Goal: Task Accomplishment & Management: Complete application form

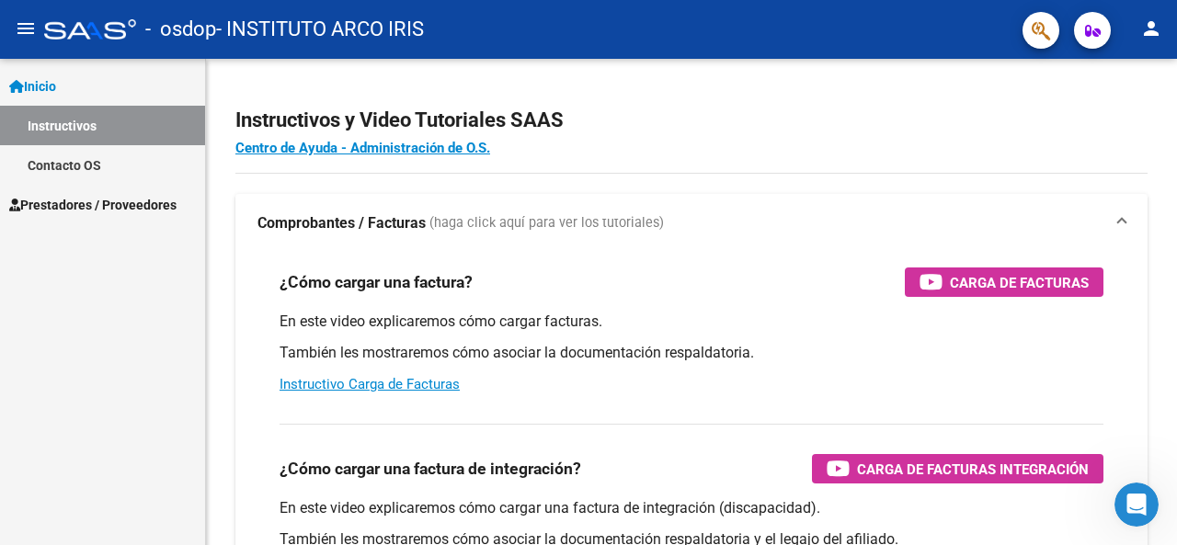
click at [88, 212] on span "Prestadores / Proveedores" at bounding box center [92, 205] width 167 height 20
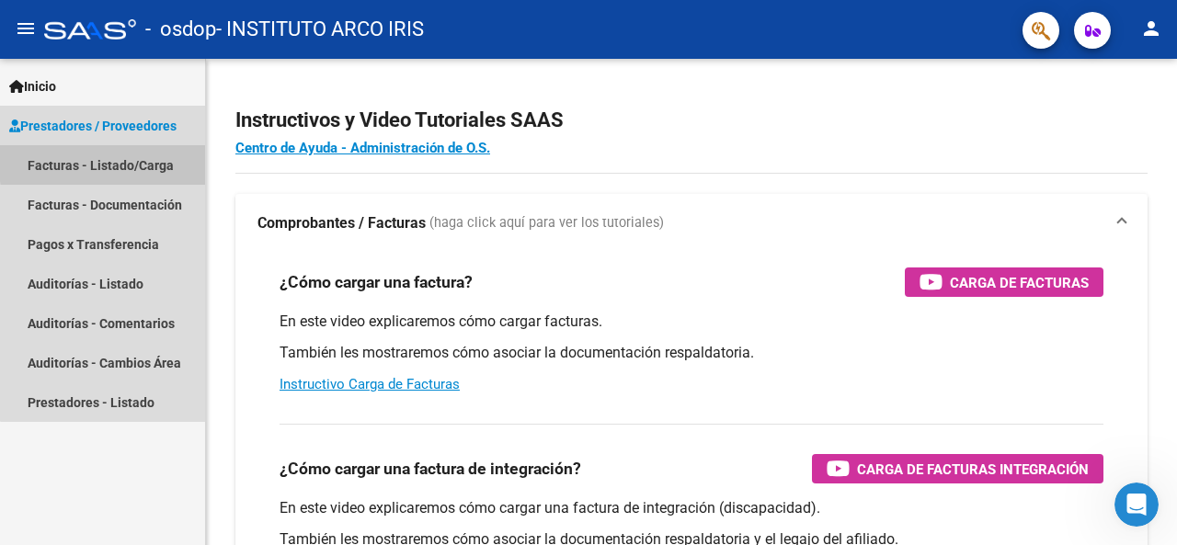
click at [126, 161] on link "Facturas - Listado/Carga" at bounding box center [102, 165] width 205 height 40
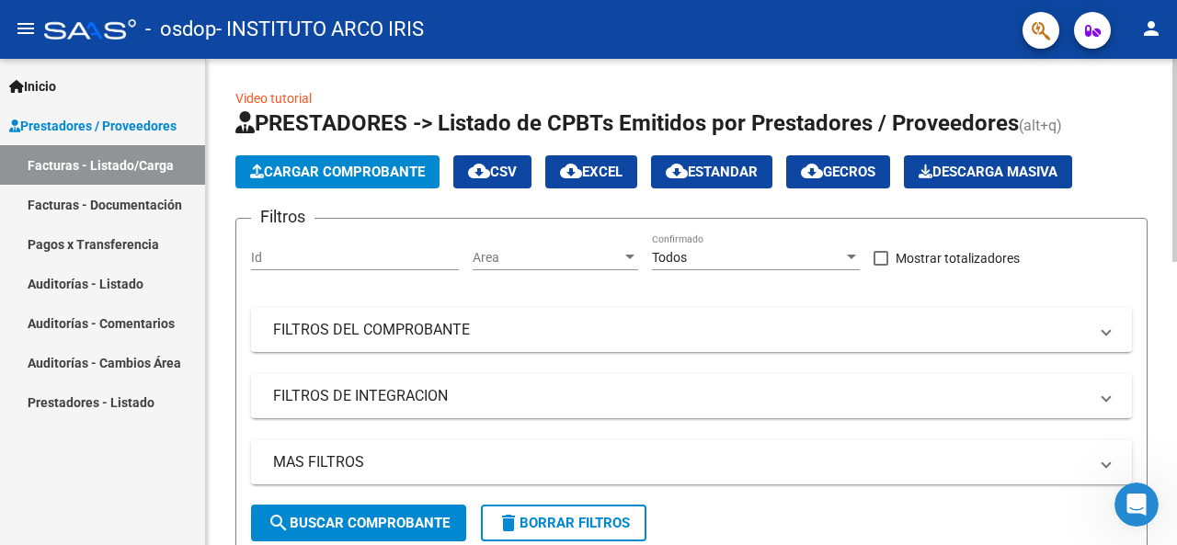
click at [339, 181] on button "Cargar Comprobante" at bounding box center [337, 171] width 204 height 33
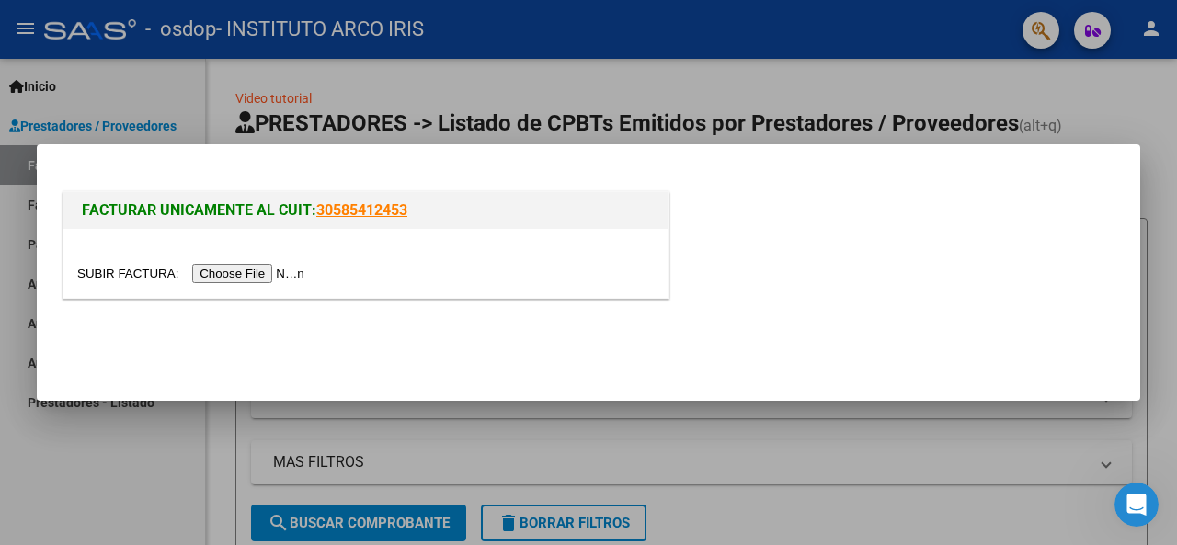
click at [257, 273] on input "file" at bounding box center [193, 273] width 233 height 19
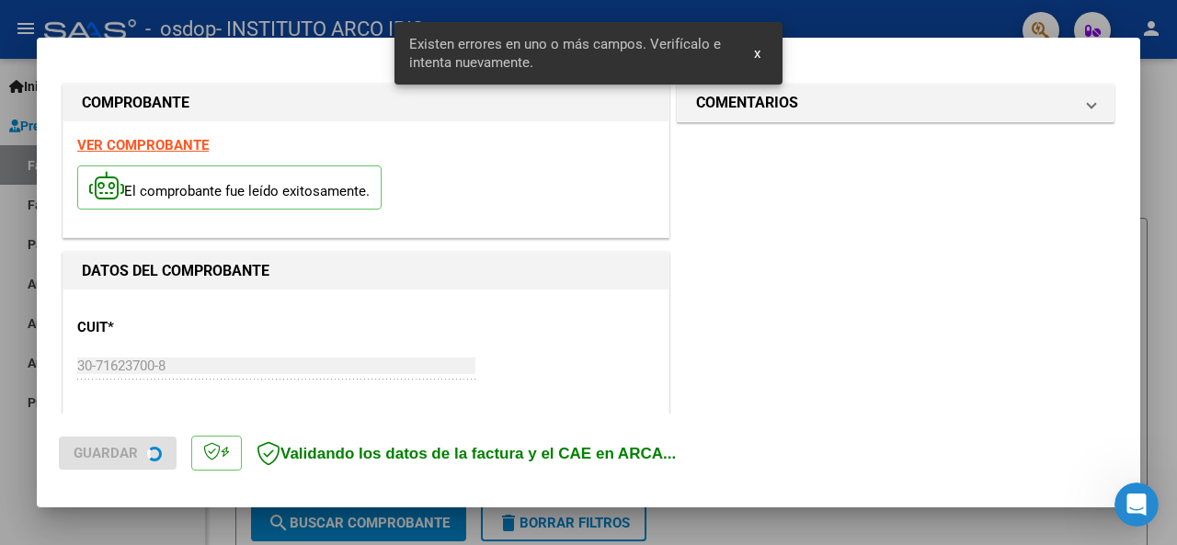
scroll to position [480, 0]
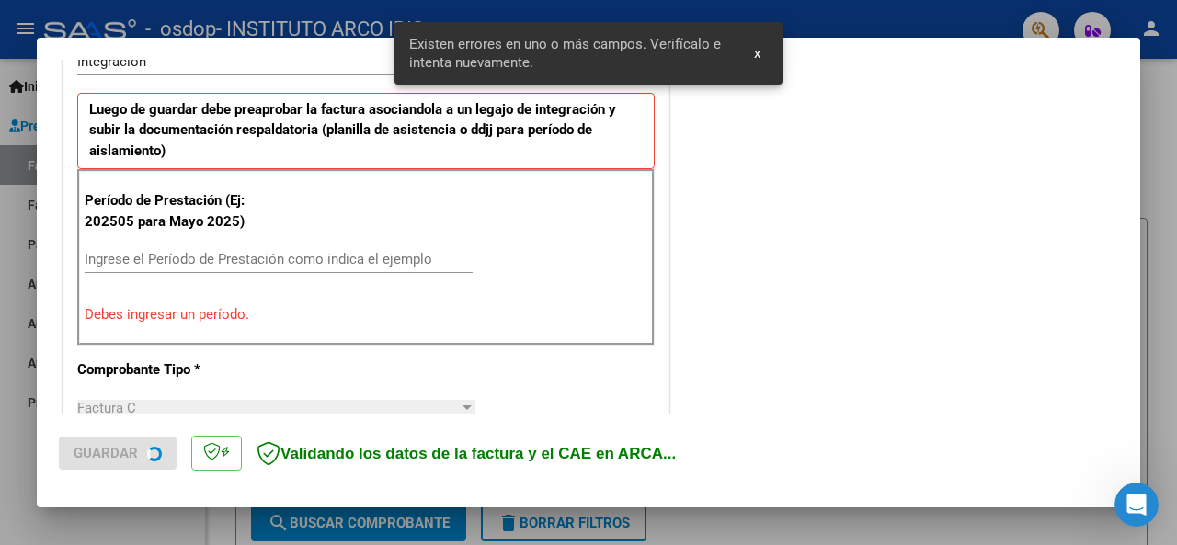
click at [210, 257] on input "Ingrese el Período de Prestación como indica el ejemplo" at bounding box center [279, 259] width 388 height 17
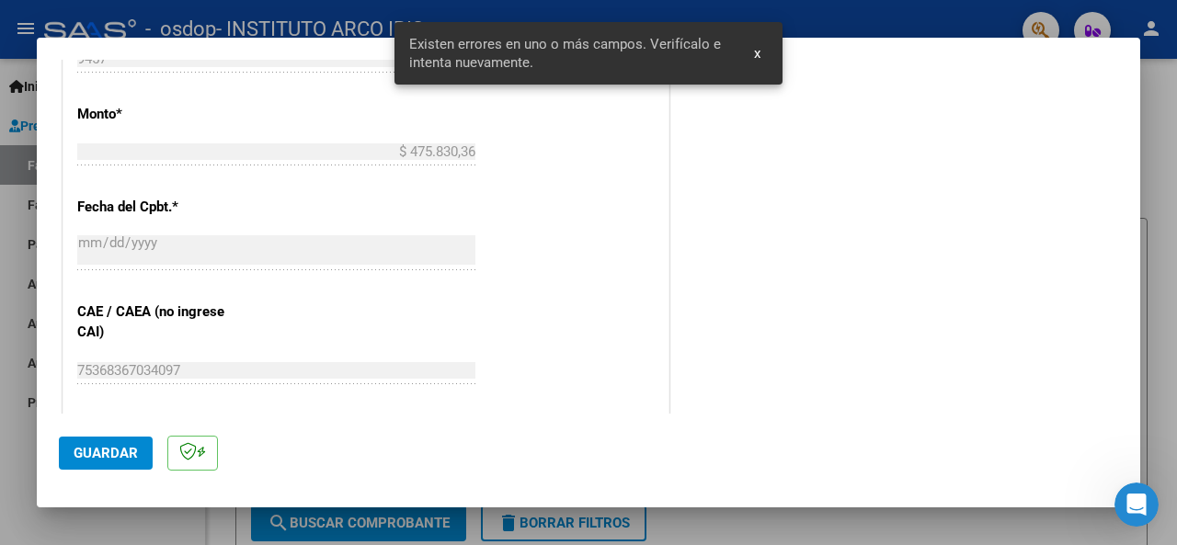
scroll to position [1216, 0]
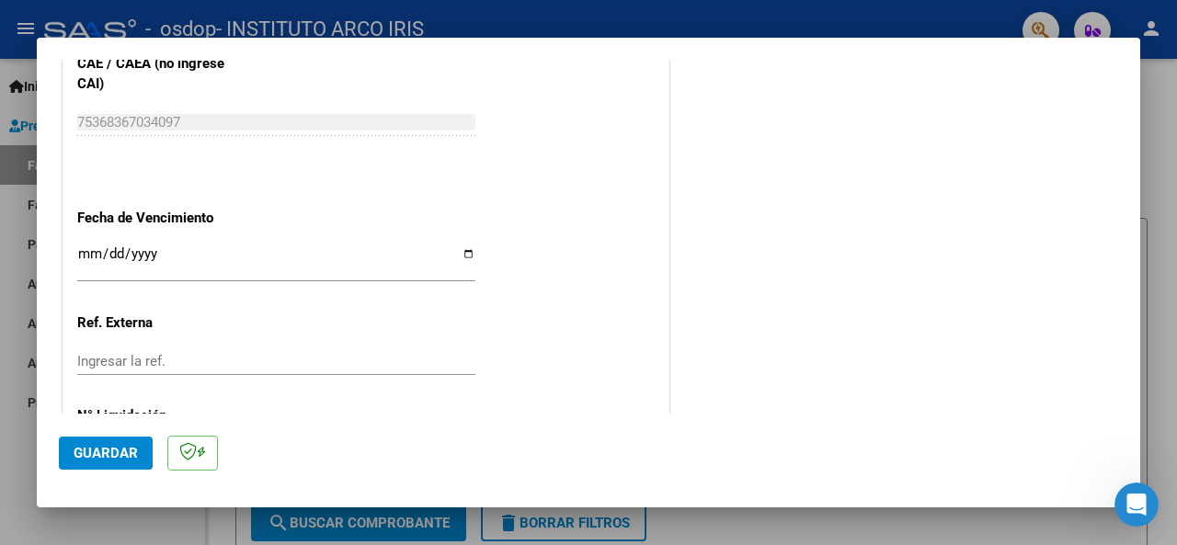
type input "202508"
click at [81, 250] on input "Ingresar la fecha" at bounding box center [276, 261] width 398 height 29
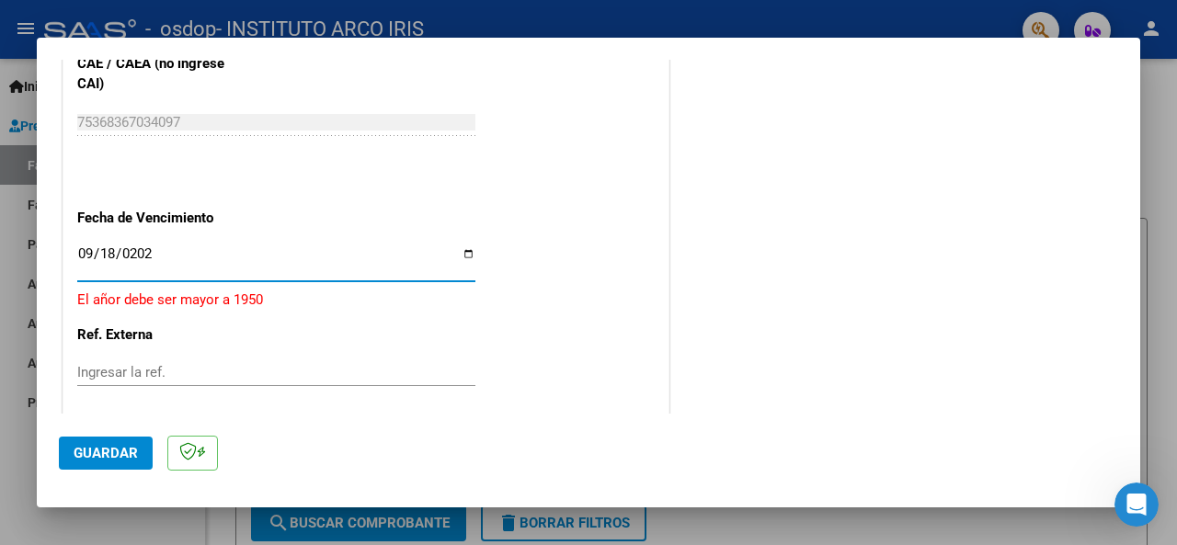
type input "[DATE]"
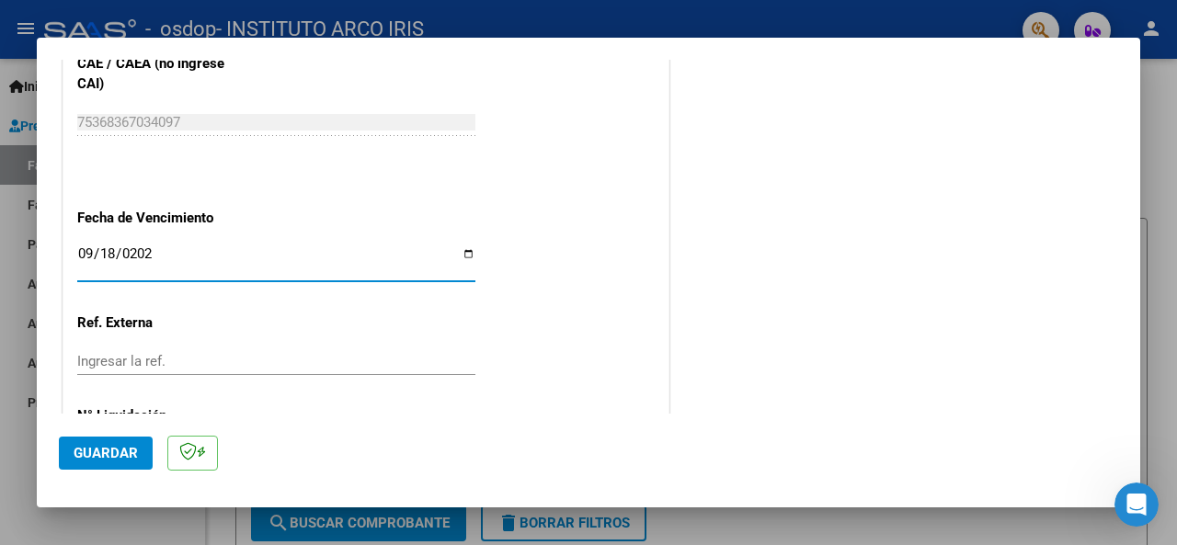
click at [111, 452] on span "Guardar" at bounding box center [106, 453] width 64 height 17
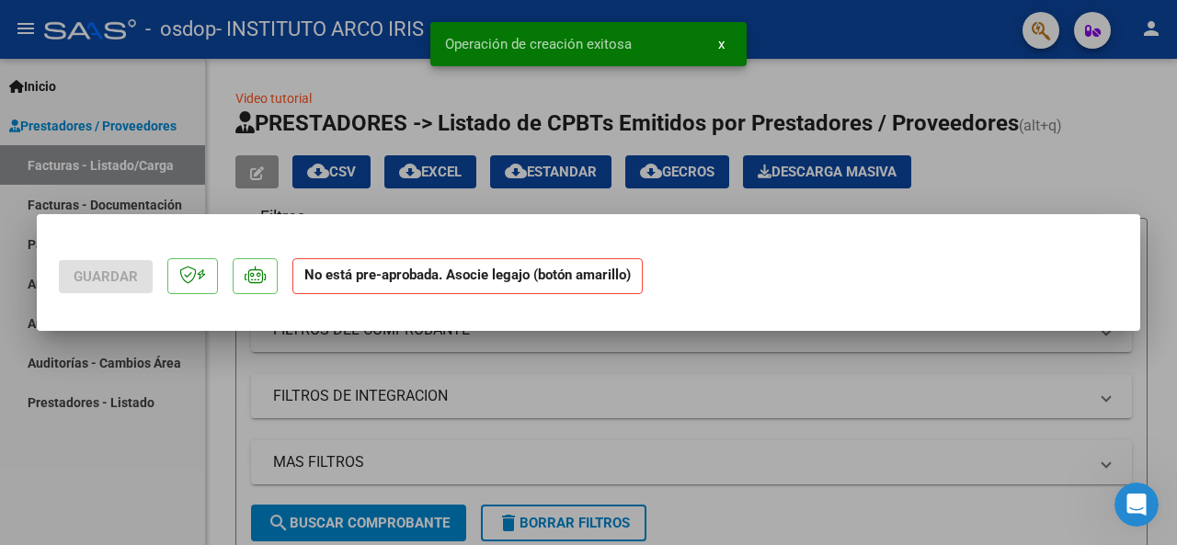
scroll to position [0, 0]
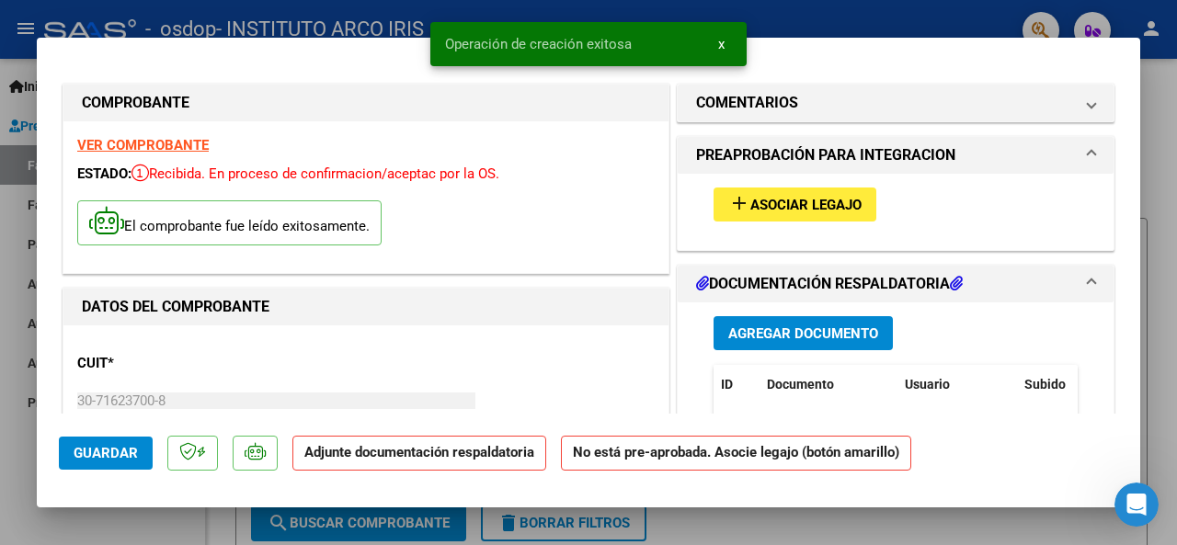
click at [802, 204] on span "Asociar Legajo" at bounding box center [806, 205] width 111 height 17
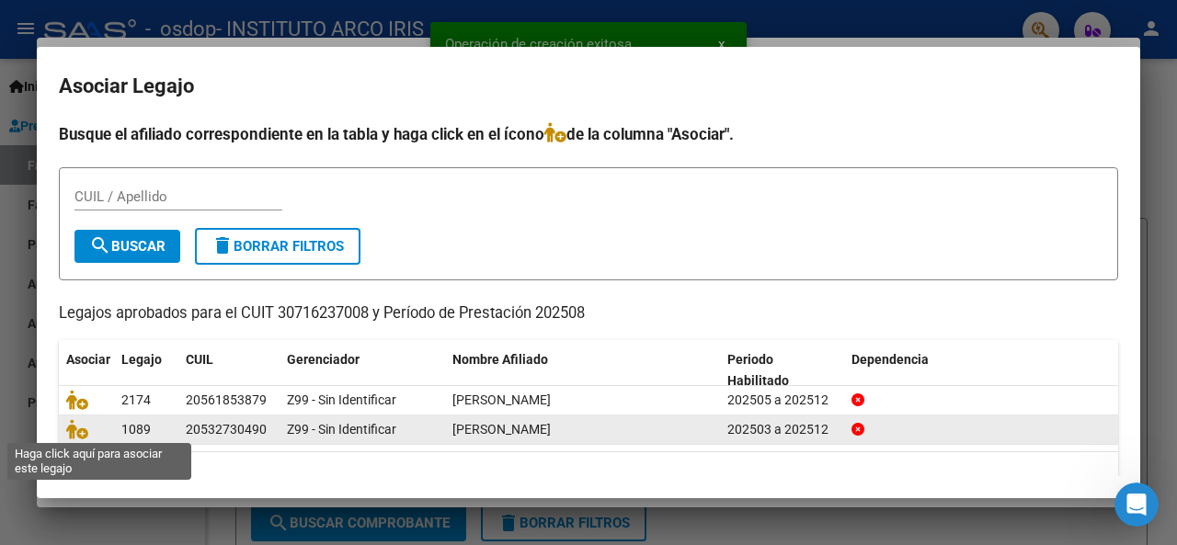
drag, startPoint x: 75, startPoint y: 431, endPoint x: 649, endPoint y: 433, distance: 573.1
click at [76, 431] on icon at bounding box center [77, 429] width 22 height 20
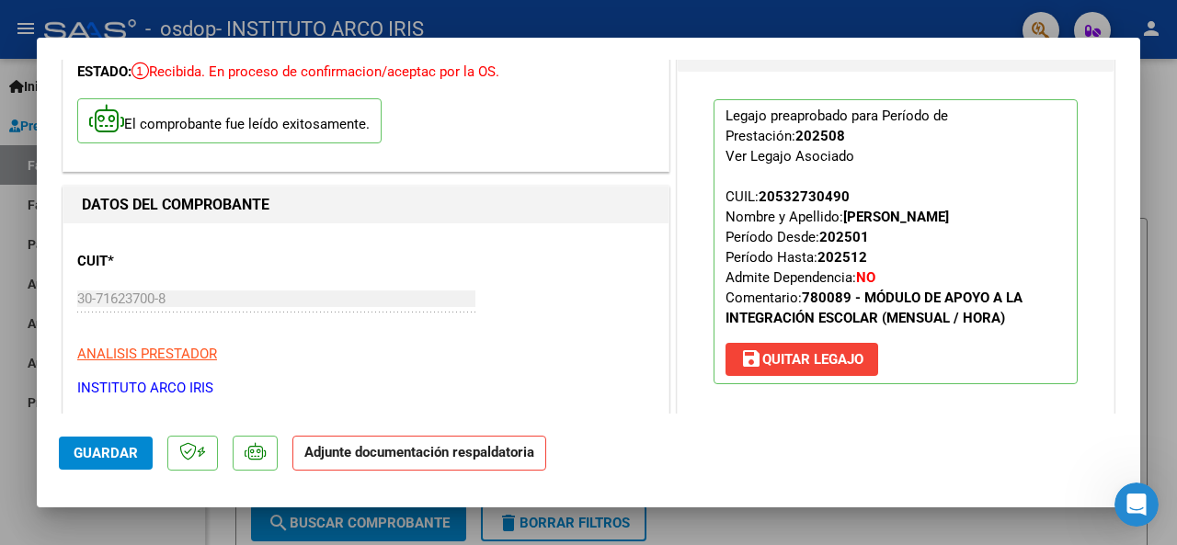
scroll to position [276, 0]
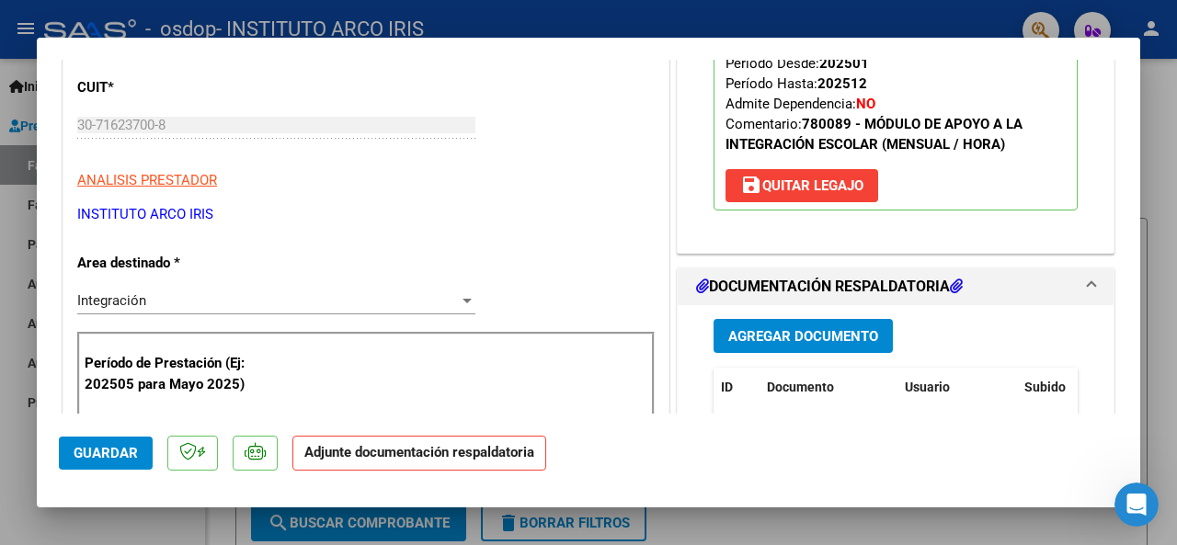
click at [848, 343] on button "Agregar Documento" at bounding box center [803, 336] width 179 height 34
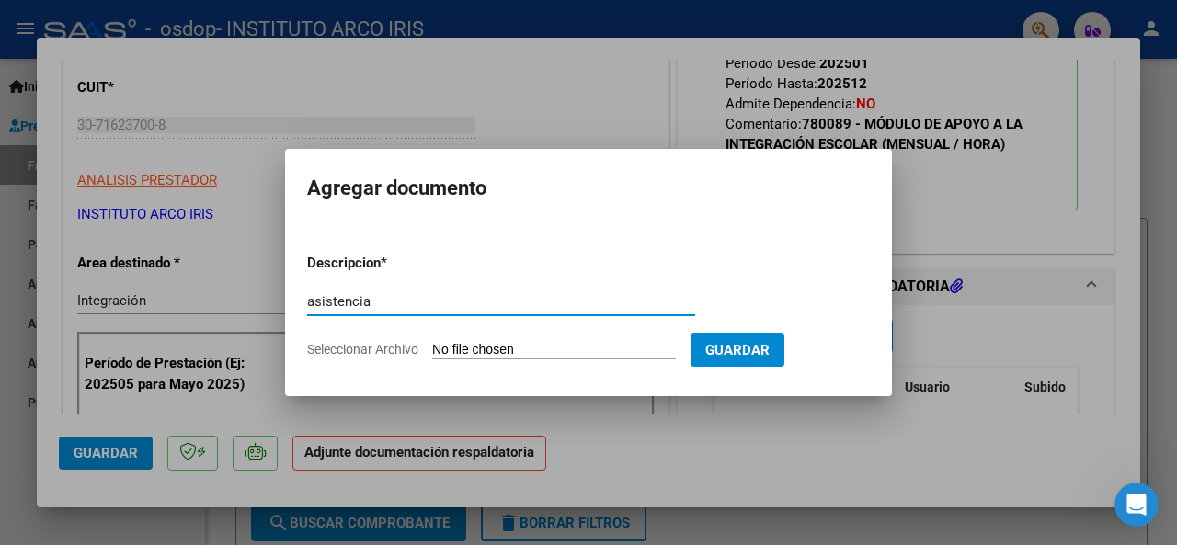
type input "asistencia"
click at [535, 342] on input "Seleccionar Archivo" at bounding box center [554, 350] width 244 height 17
type input "C:\fakepath\Asistencia.pdf"
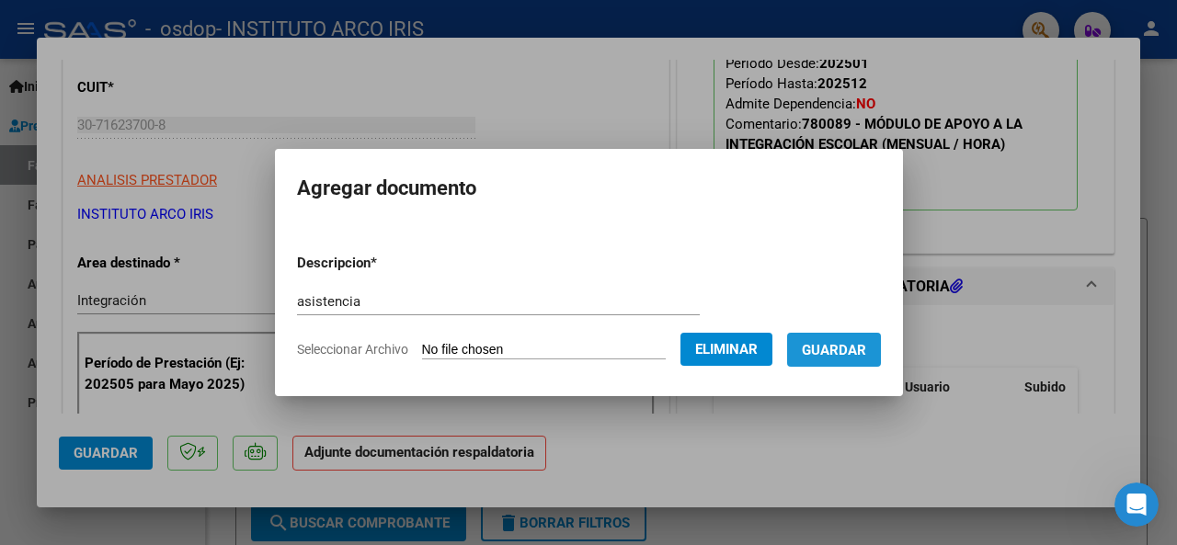
click at [867, 347] on span "Guardar" at bounding box center [834, 350] width 64 height 17
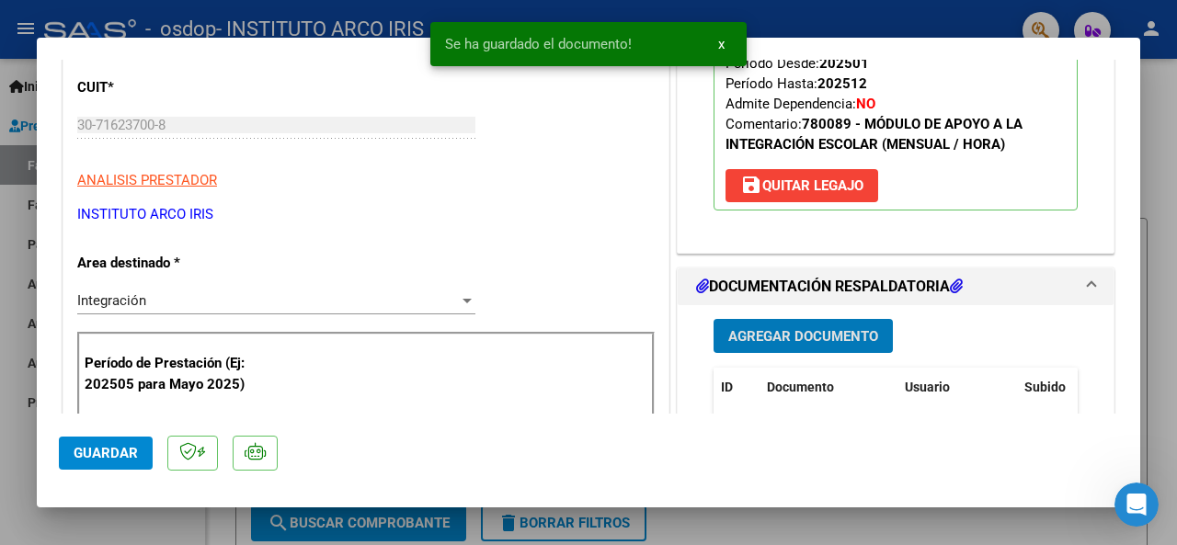
click at [109, 451] on span "Guardar" at bounding box center [106, 453] width 64 height 17
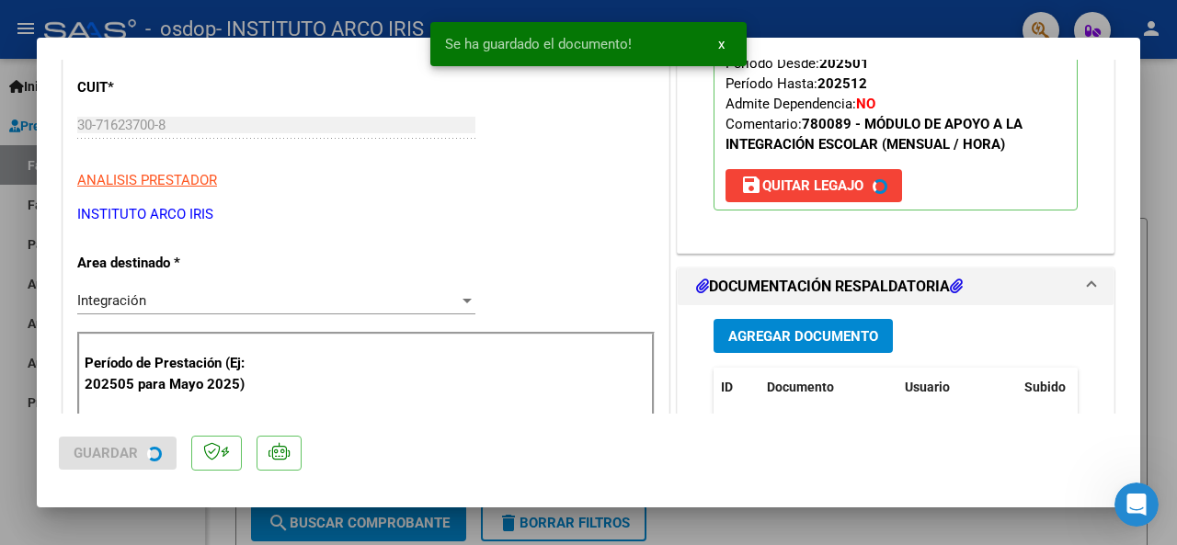
click at [1163, 331] on div at bounding box center [588, 272] width 1177 height 545
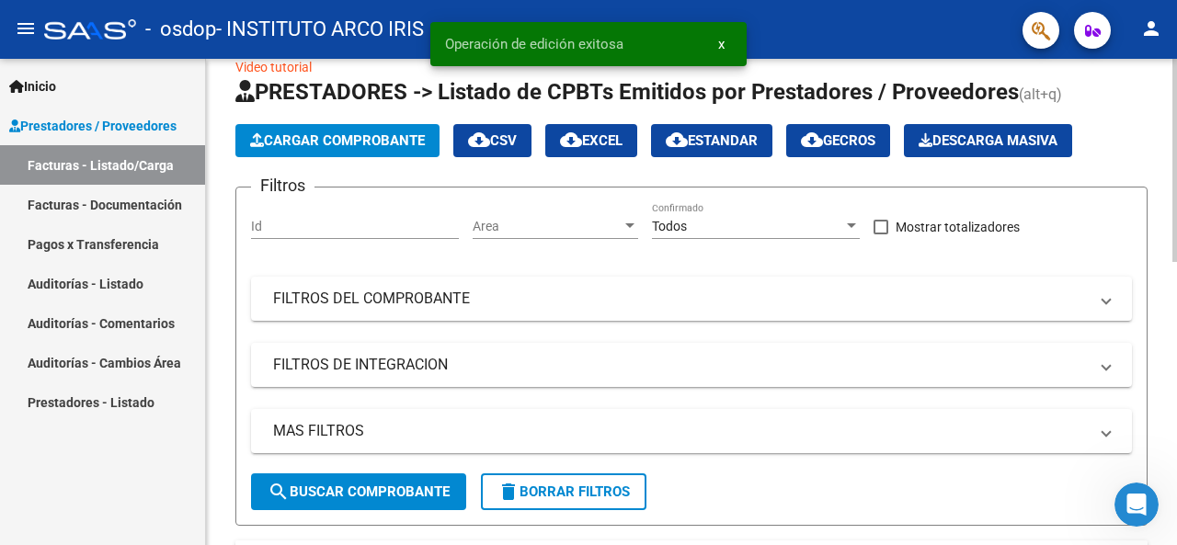
scroll to position [0, 0]
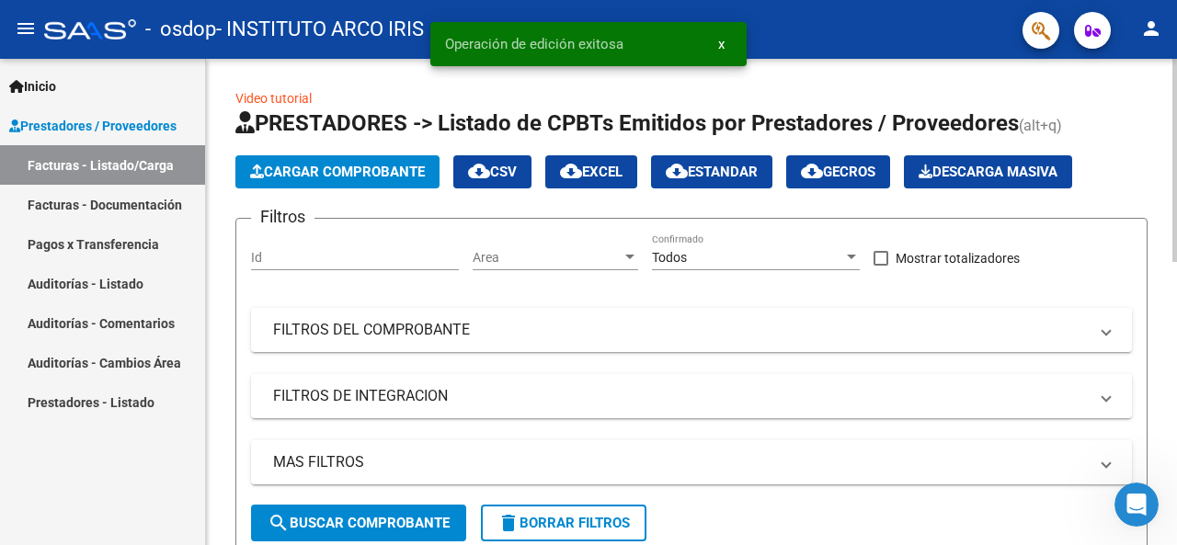
click at [296, 170] on span "Cargar Comprobante" at bounding box center [337, 172] width 175 height 17
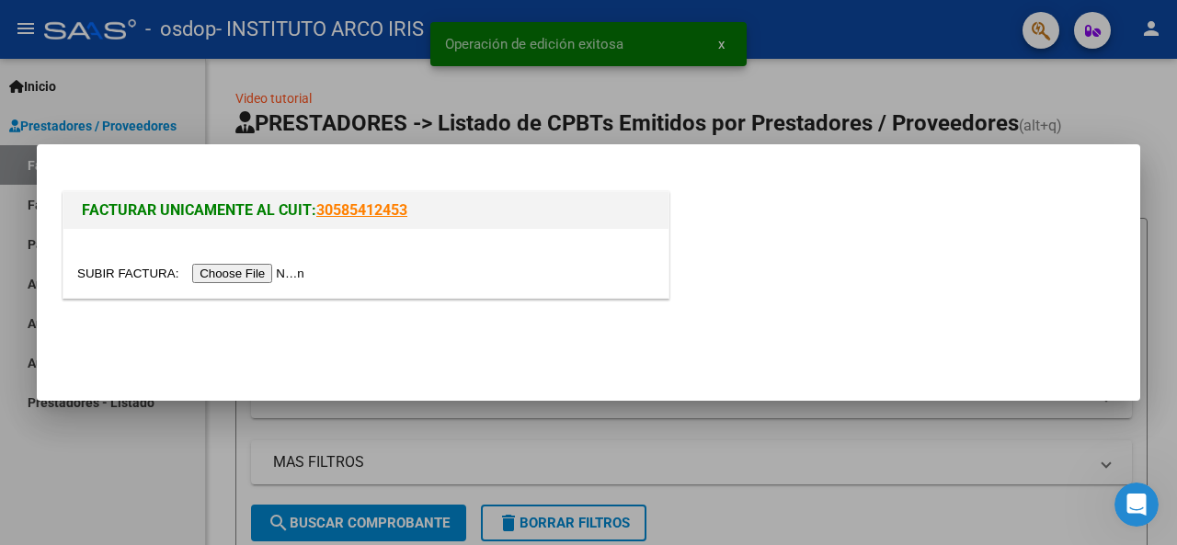
click at [266, 282] on input "file" at bounding box center [193, 273] width 233 height 19
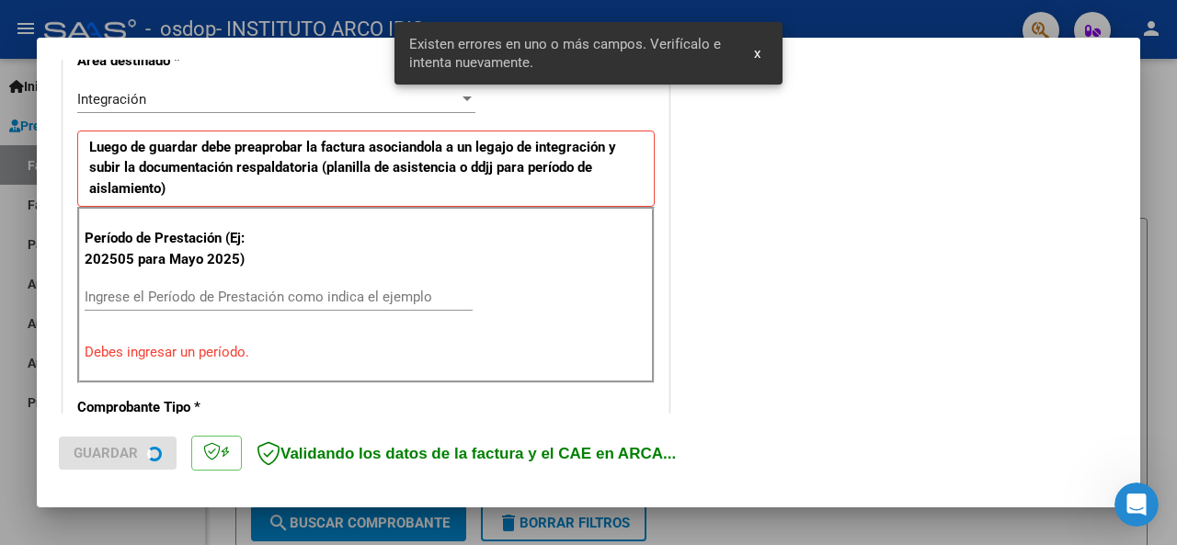
scroll to position [446, 0]
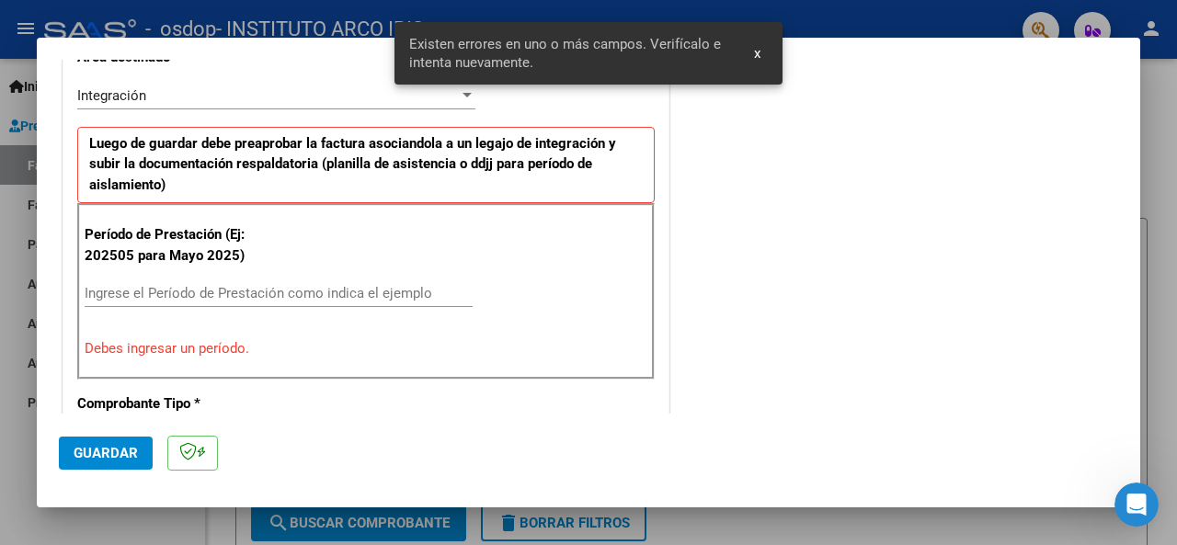
click at [176, 281] on div "Ingrese el Período de Prestación como indica el ejemplo" at bounding box center [279, 294] width 388 height 28
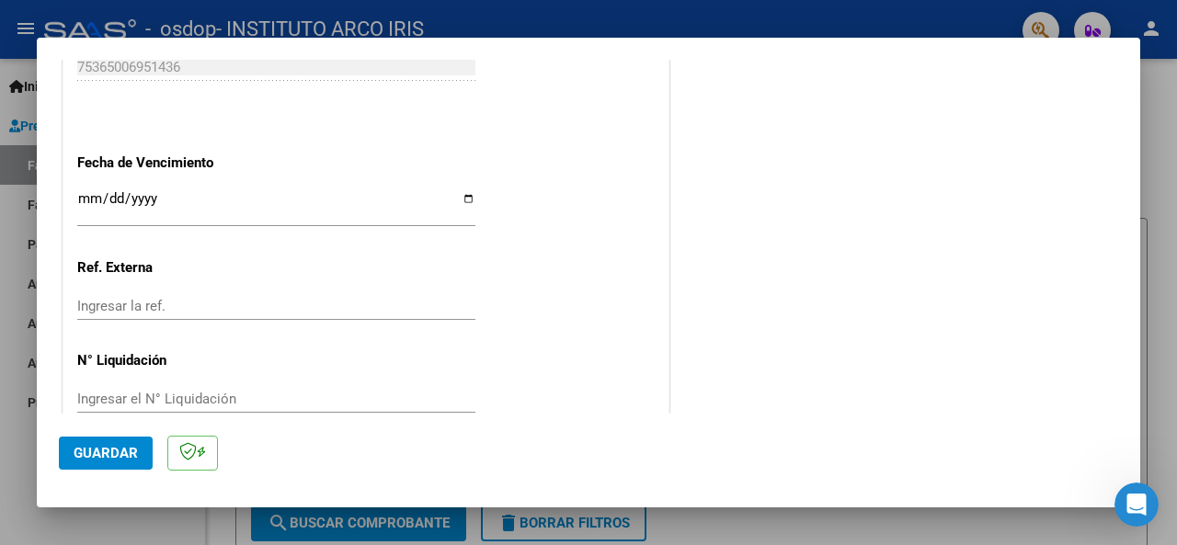
scroll to position [1274, 0]
type input "202508"
click at [93, 190] on input "Ingresar la fecha" at bounding box center [276, 203] width 398 height 29
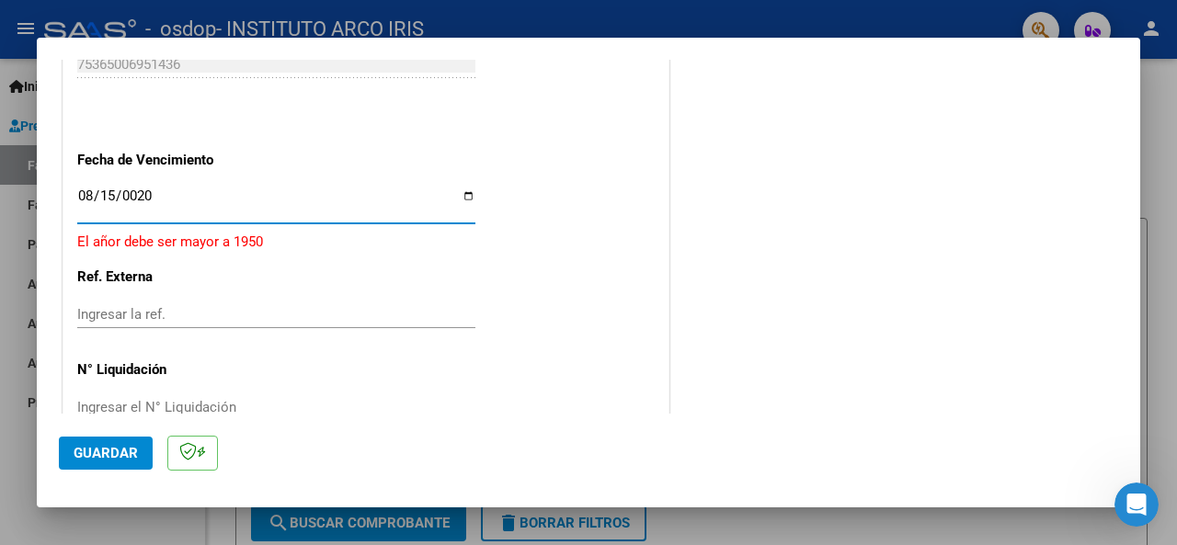
type input "0202-08-15"
type input "[DATE]"
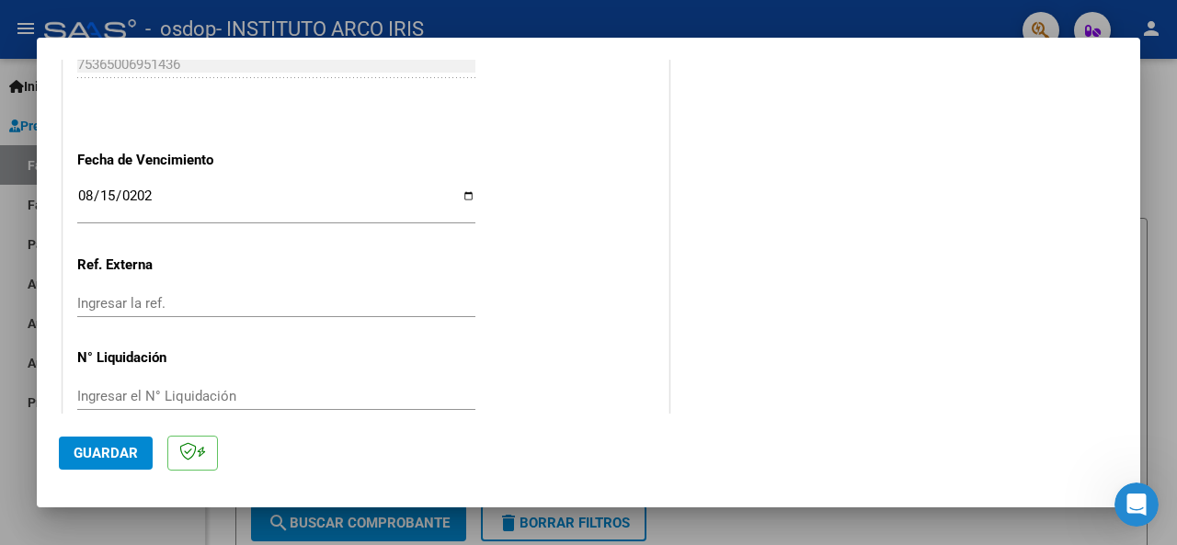
click at [114, 194] on input "[DATE]" at bounding box center [276, 203] width 398 height 29
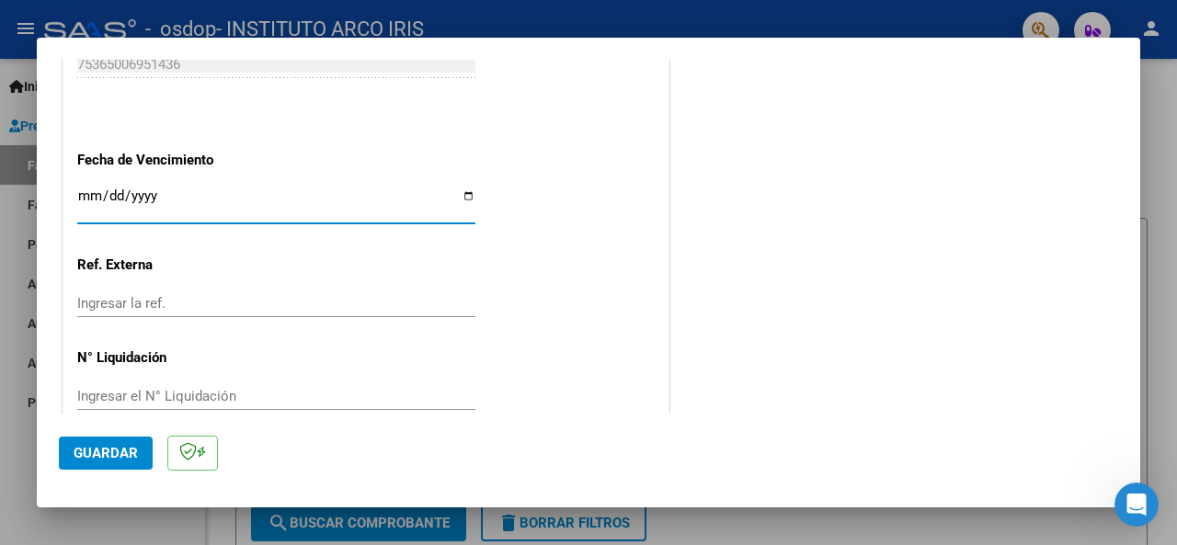
type input "[DATE]"
click at [112, 432] on mat-dialog-actions "Guardar" at bounding box center [589, 450] width 1060 height 73
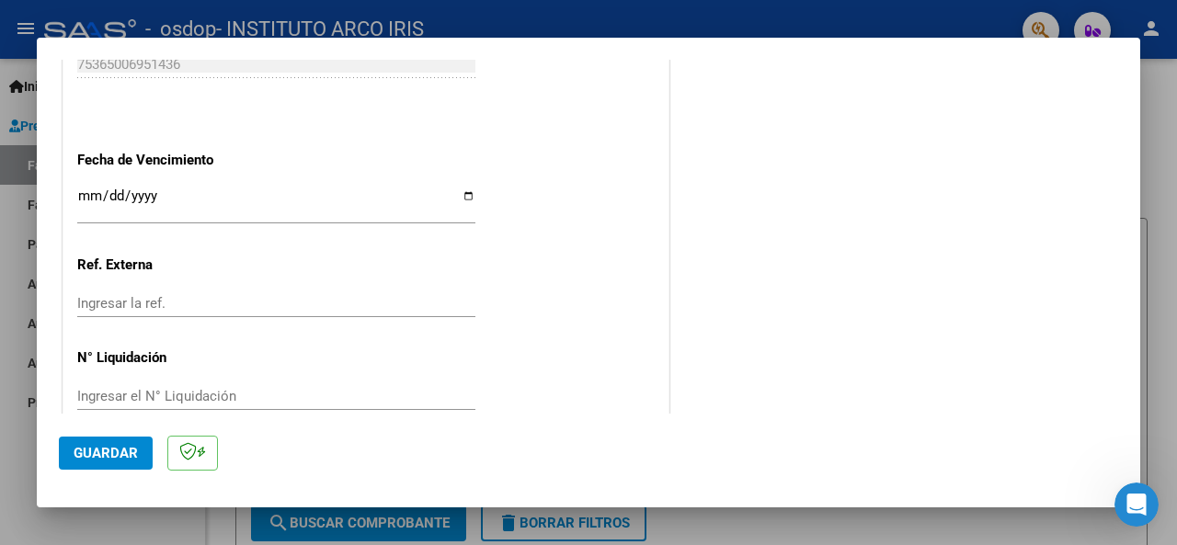
click at [132, 443] on button "Guardar" at bounding box center [106, 453] width 94 height 33
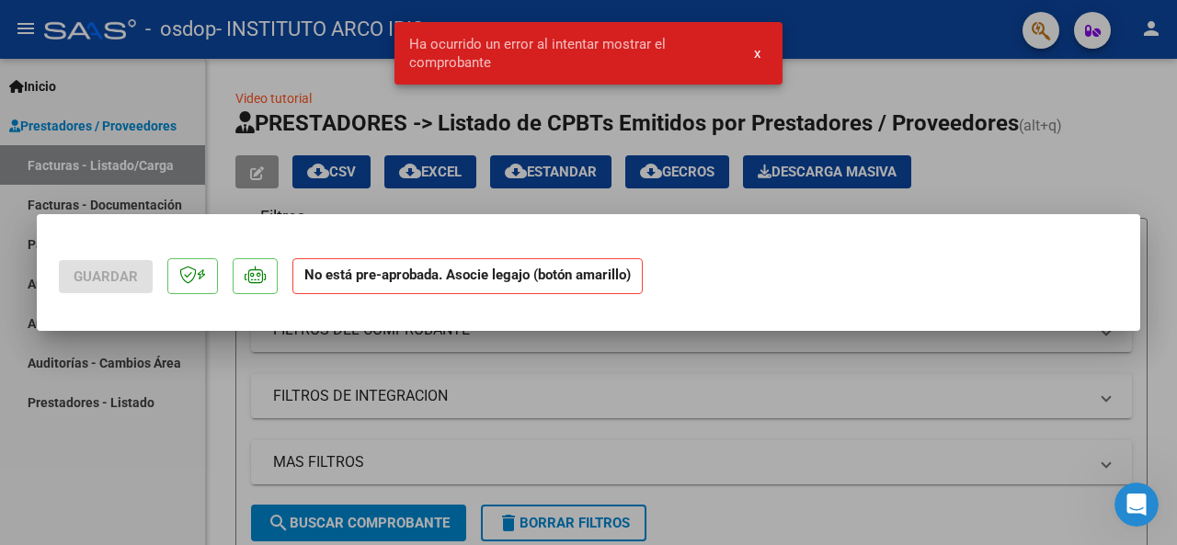
click at [1163, 138] on div at bounding box center [588, 272] width 1177 height 545
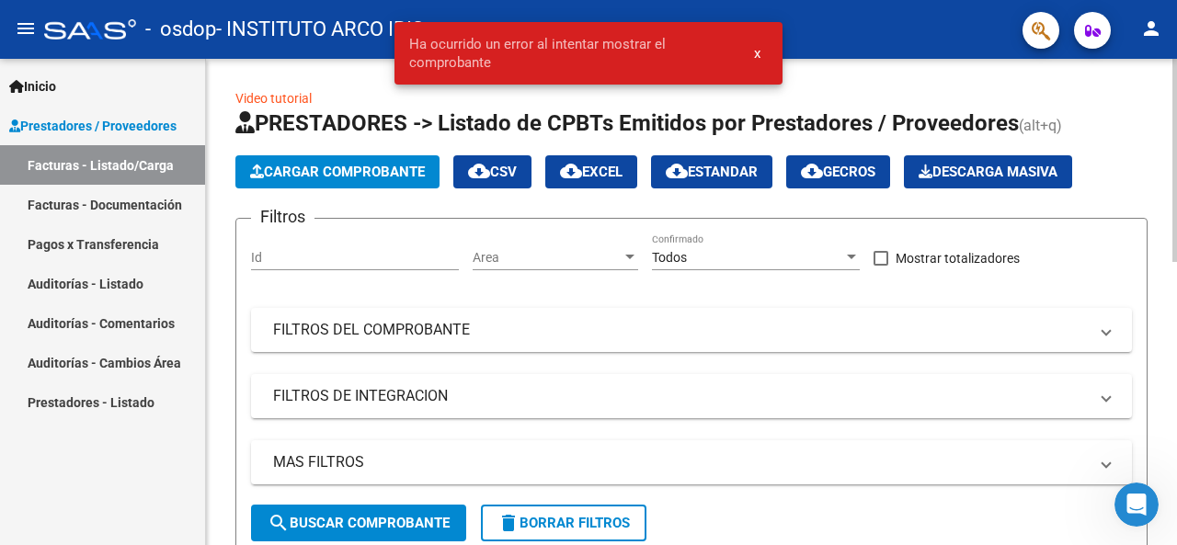
scroll to position [460, 0]
